Goal: Task Accomplishment & Management: Manage account settings

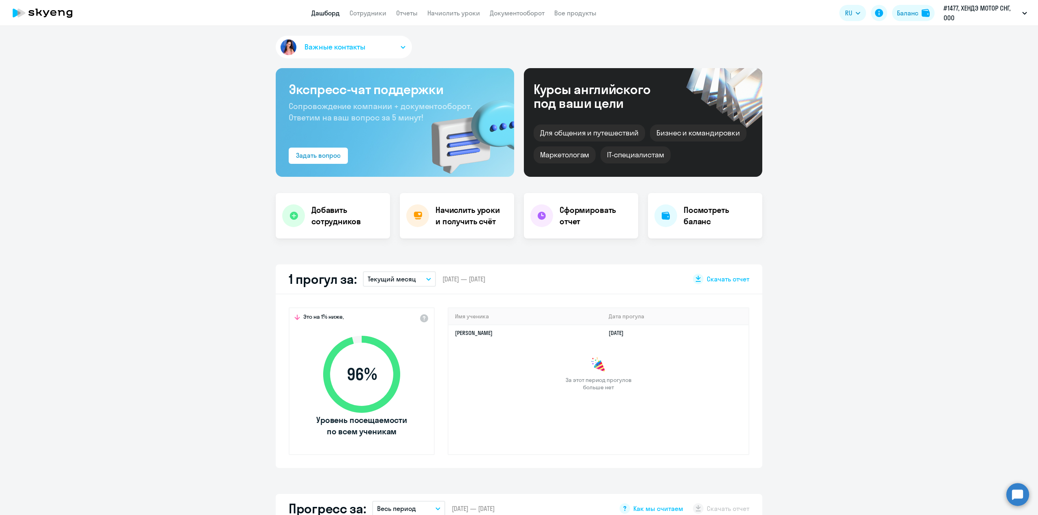
click at [416, 215] on icon at bounding box center [418, 216] width 8 height 8
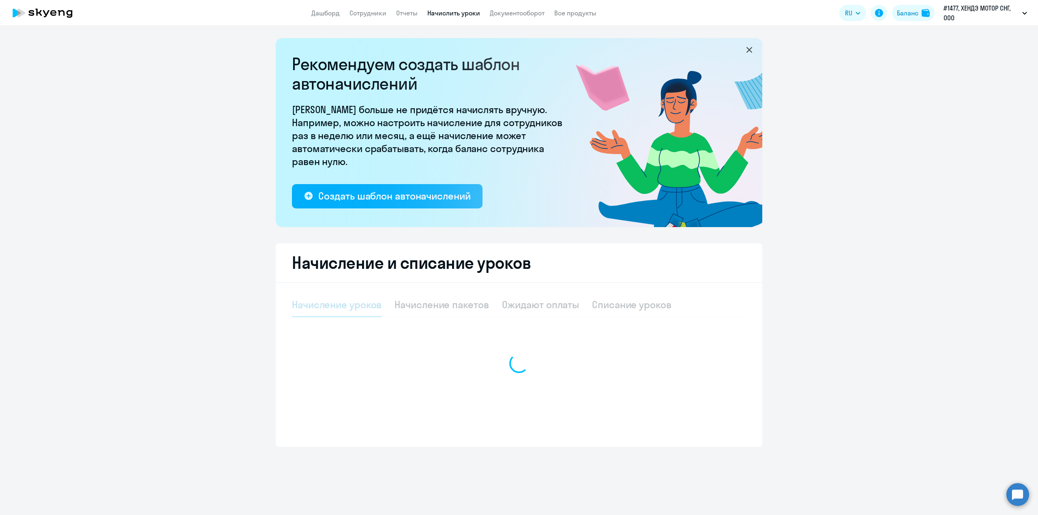
select select "10"
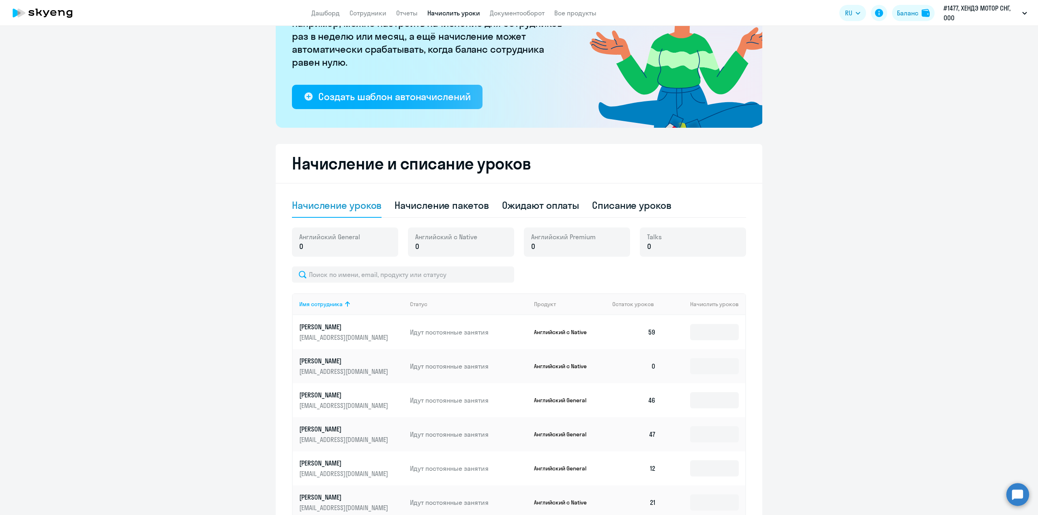
scroll to position [108, 0]
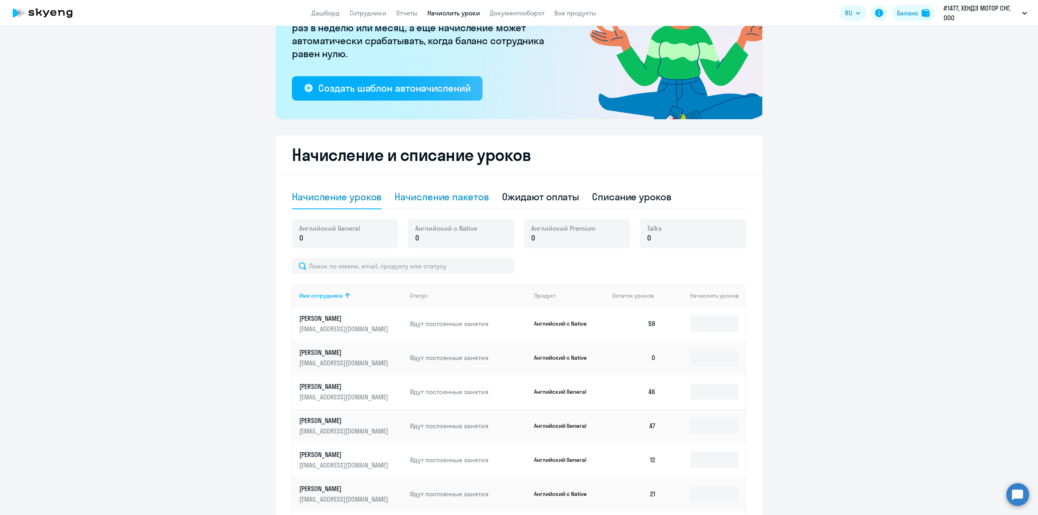
click at [434, 195] on div "Начисление пакетов" at bounding box center [442, 196] width 94 height 13
select select "10"
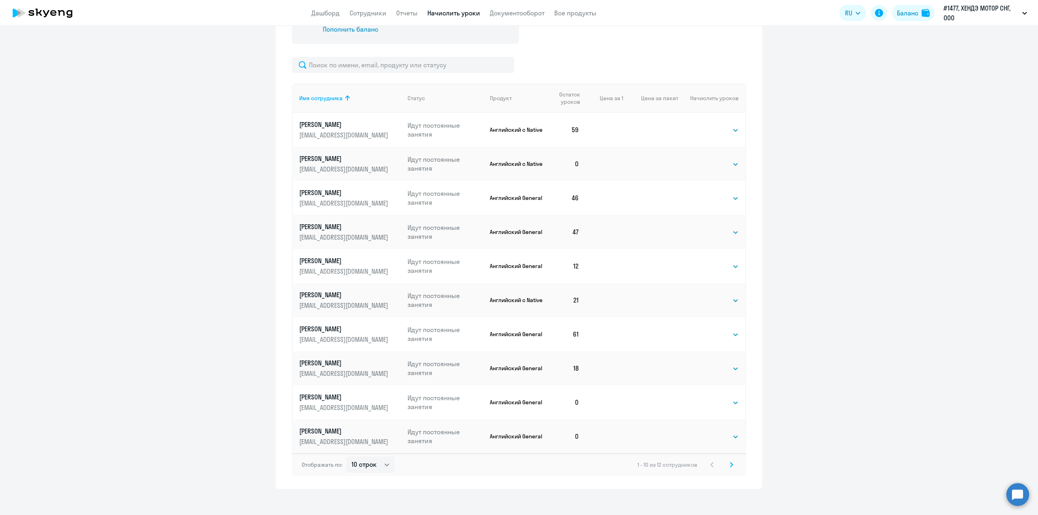
scroll to position [341, 0]
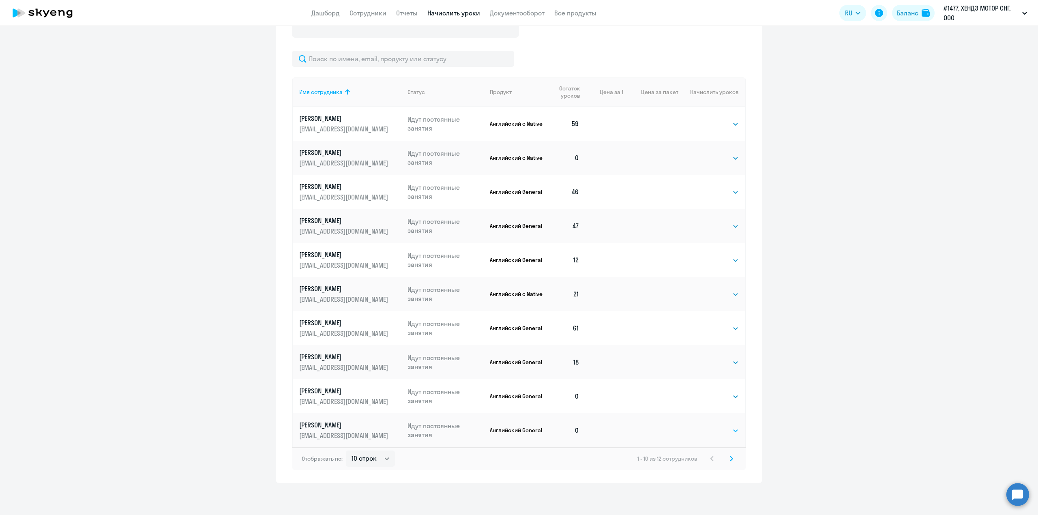
click at [714, 430] on select "Выбрать 4 8 16 32 64 96 128" at bounding box center [722, 431] width 33 height 10
select select "64"
click at [706, 426] on select "Выбрать 4 8 16 32 64 96 128" at bounding box center [722, 431] width 33 height 10
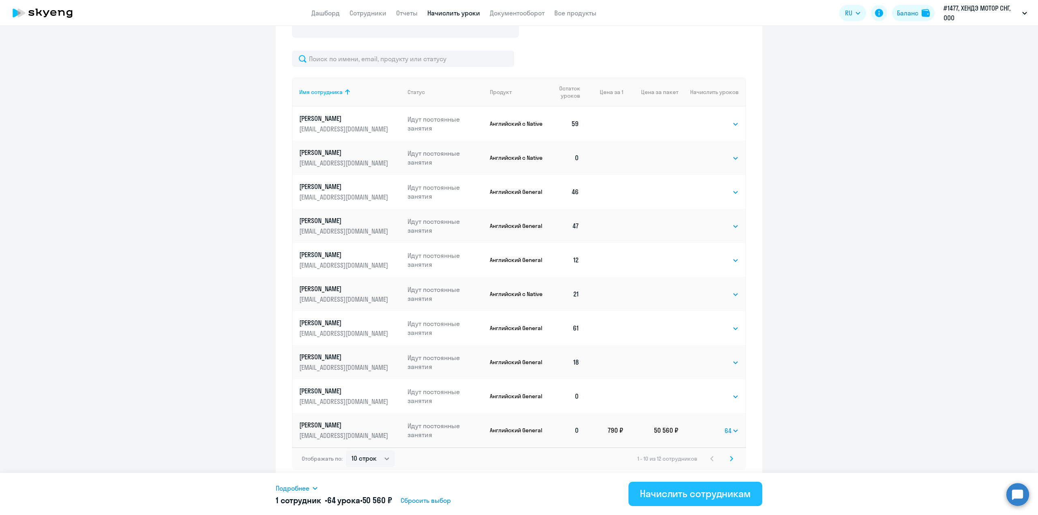
click at [653, 492] on div "Начислить сотрудникам" at bounding box center [695, 493] width 111 height 13
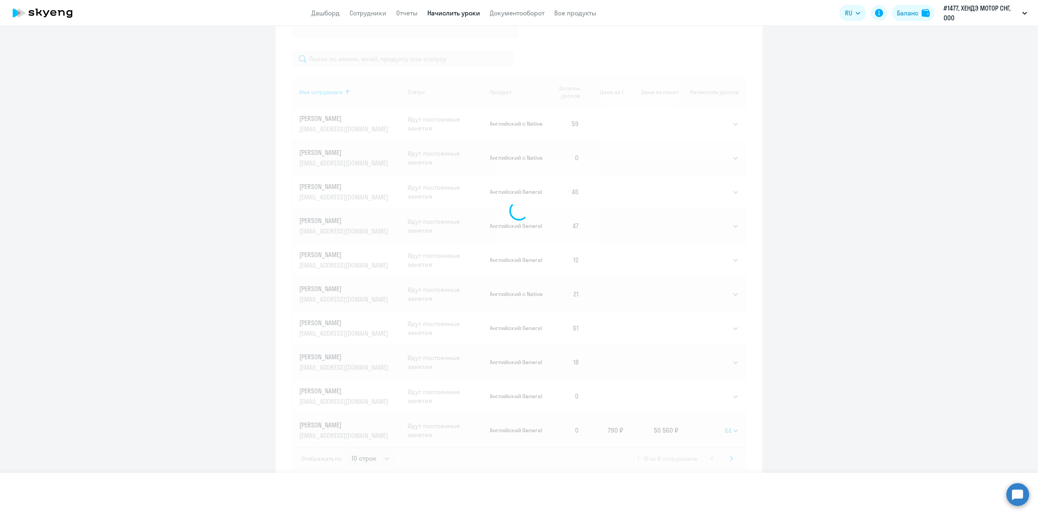
select select
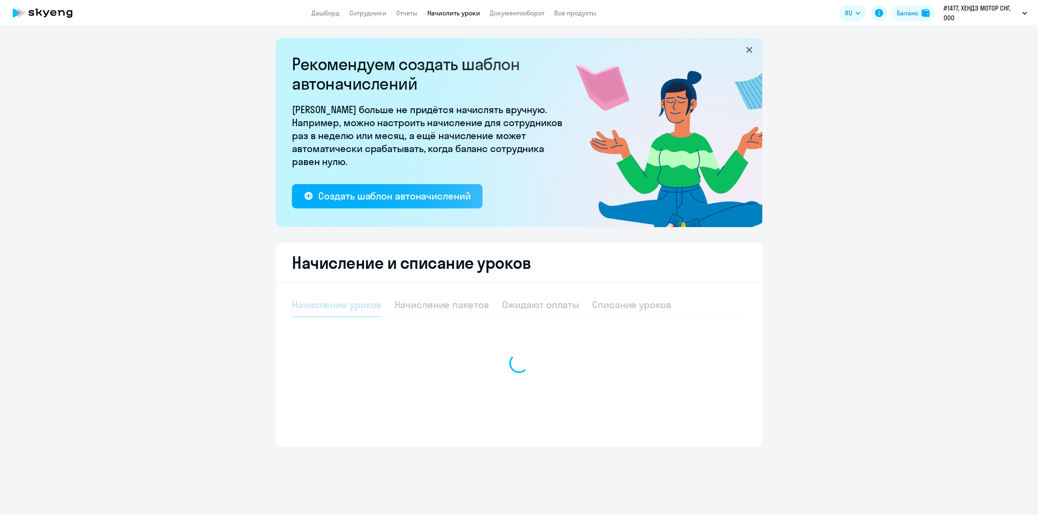
select select "10"
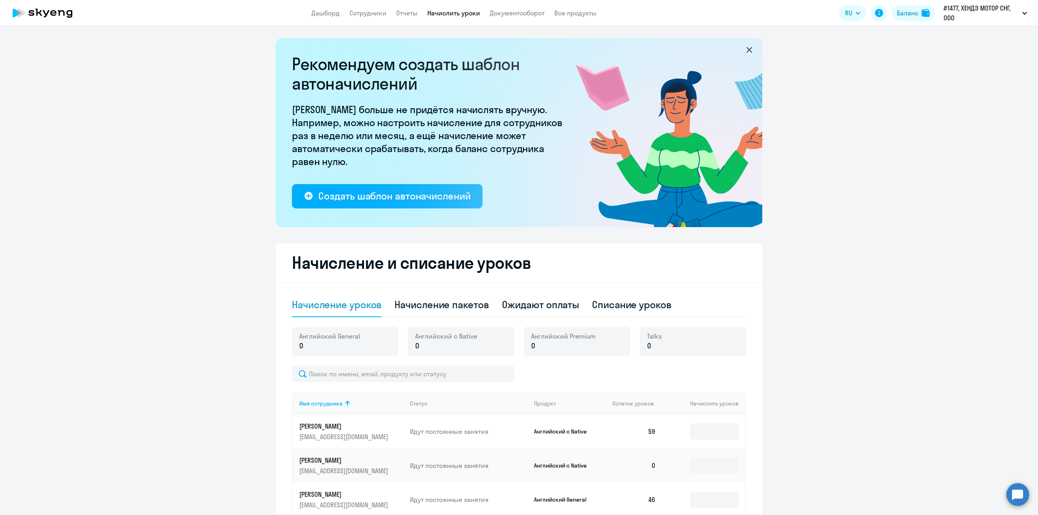
click at [841, 174] on ng-component "Рекомендуем создать шаблон автоначислений Уроки больше не придётся начислять вр…" at bounding box center [519, 414] width 1038 height 753
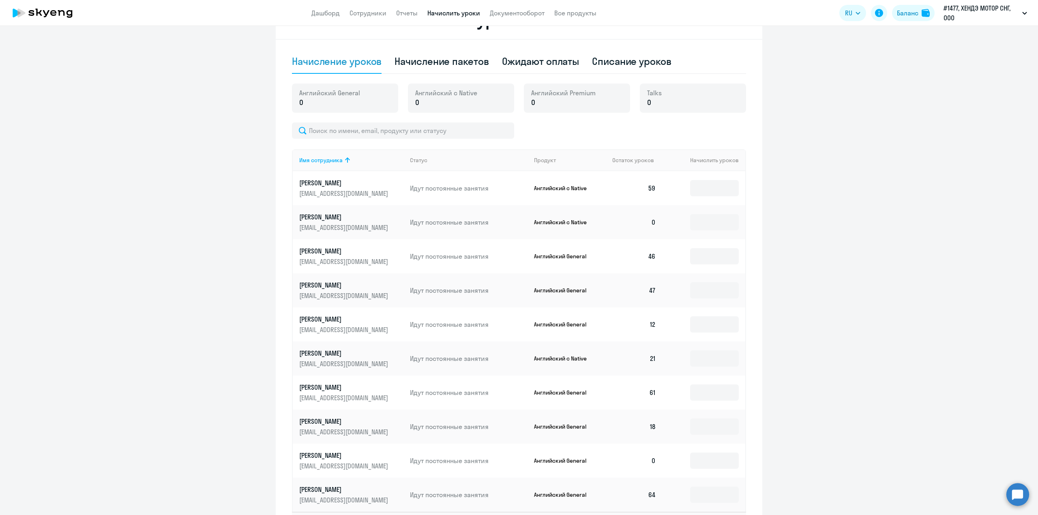
scroll to position [308, 0]
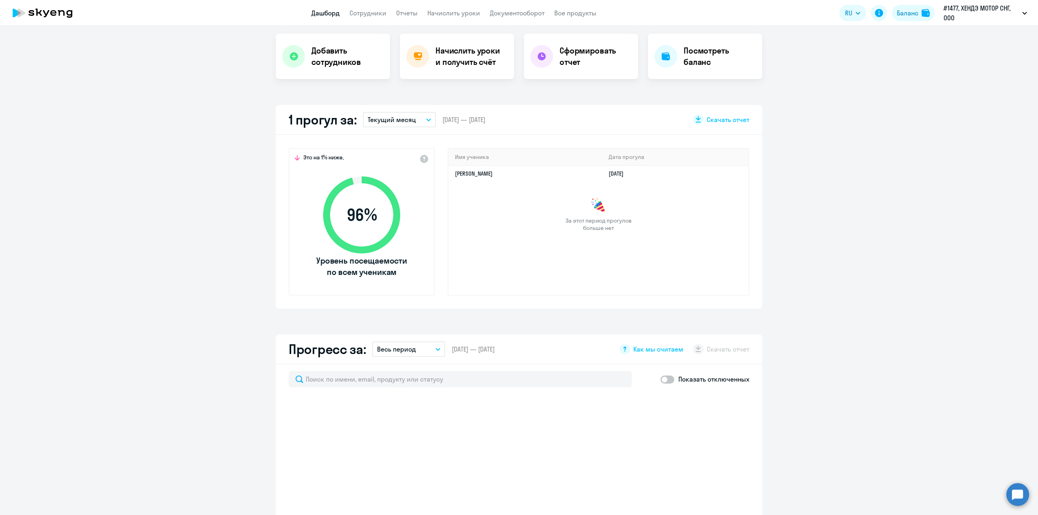
scroll to position [108, 0]
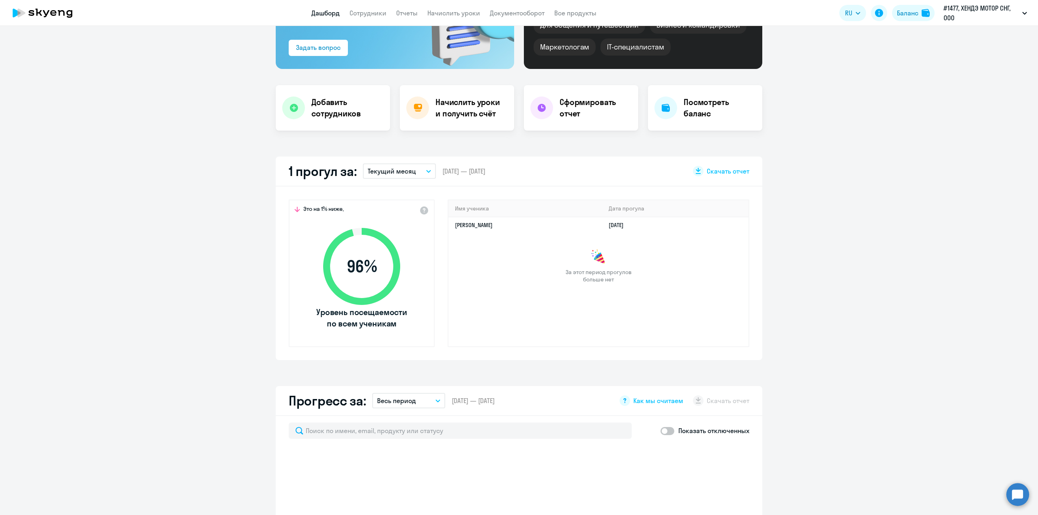
select select "30"
click at [439, 109] on h4 "Начислить уроки и получить счёт" at bounding box center [471, 108] width 71 height 23
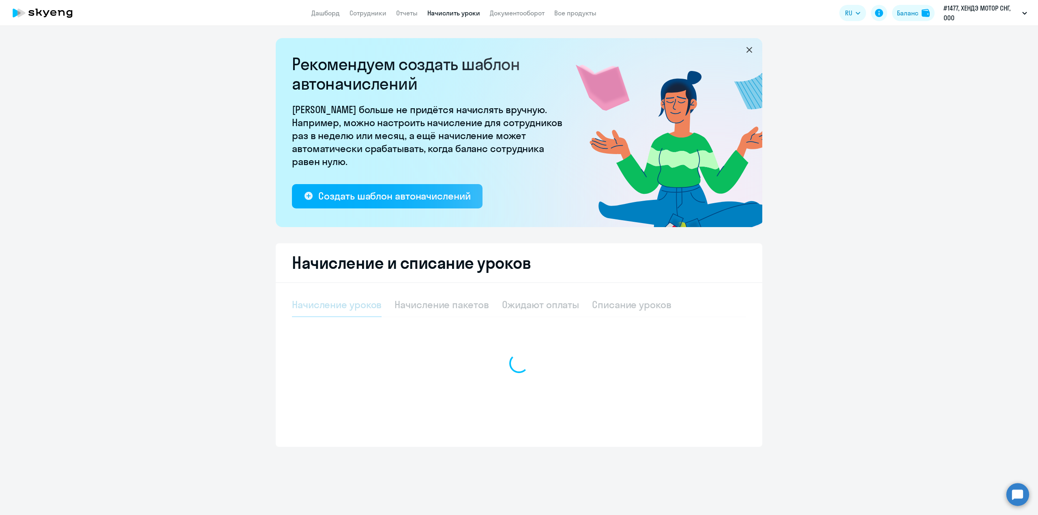
select select "10"
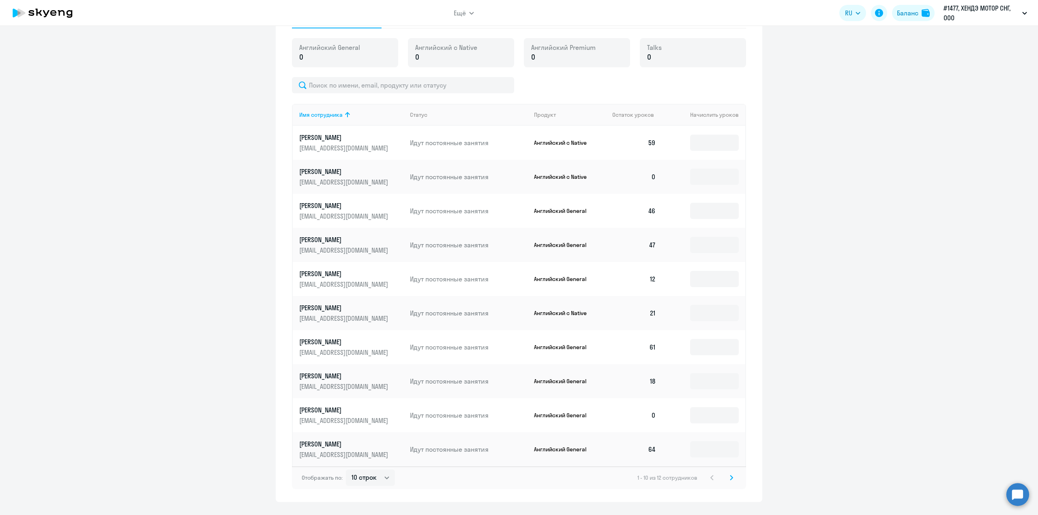
scroll to position [308, 0]
